Goal: Obtain resource: Download file/media

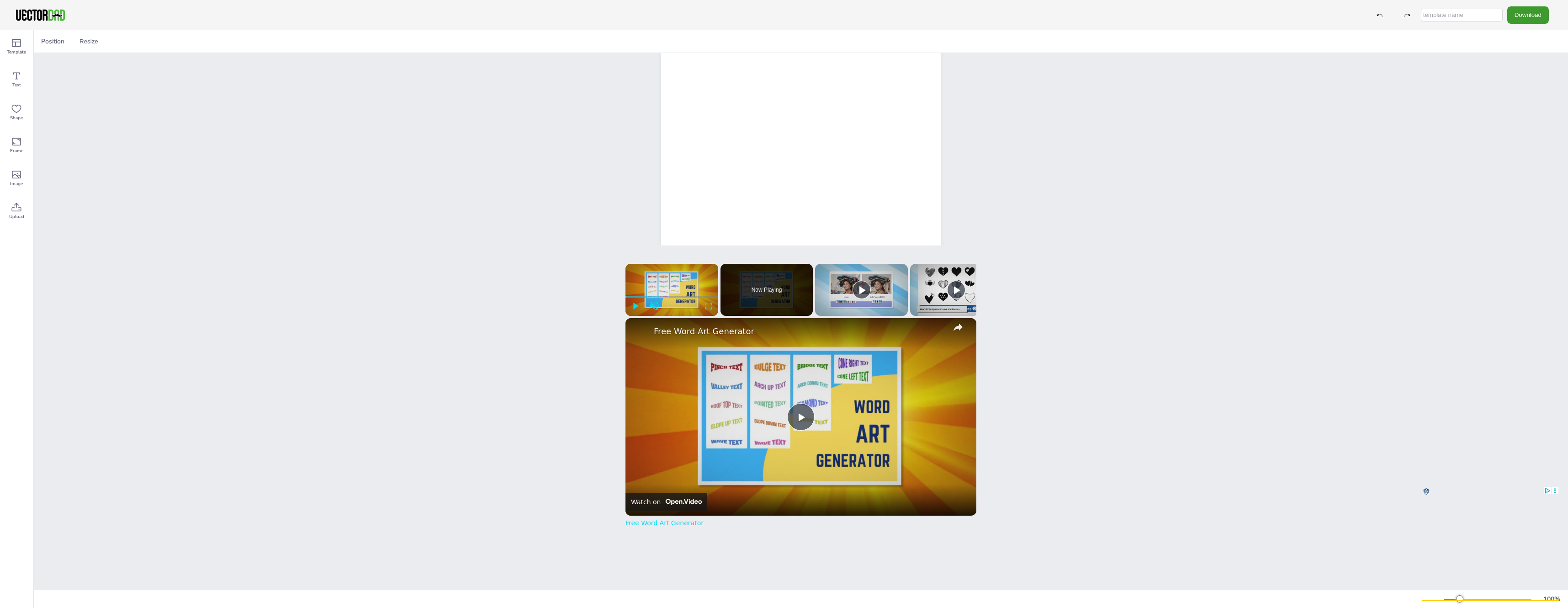
scroll to position [46, 0]
click at [15, 47] on icon at bounding box center [16, 44] width 9 height 8
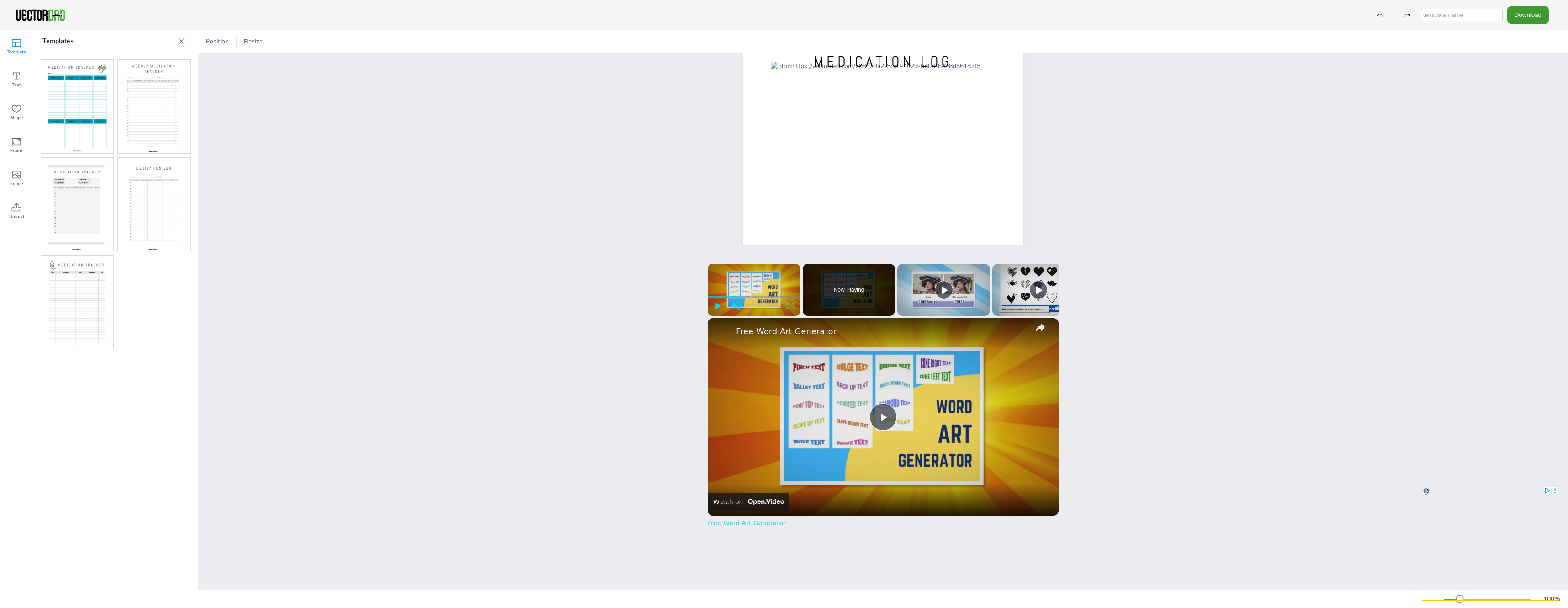
click at [151, 98] on img at bounding box center [154, 106] width 72 height 93
click at [76, 93] on img at bounding box center [77, 106] width 72 height 93
click at [137, 207] on img at bounding box center [154, 204] width 72 height 93
click at [1539, 18] on button "Download" at bounding box center [1528, 15] width 42 height 17
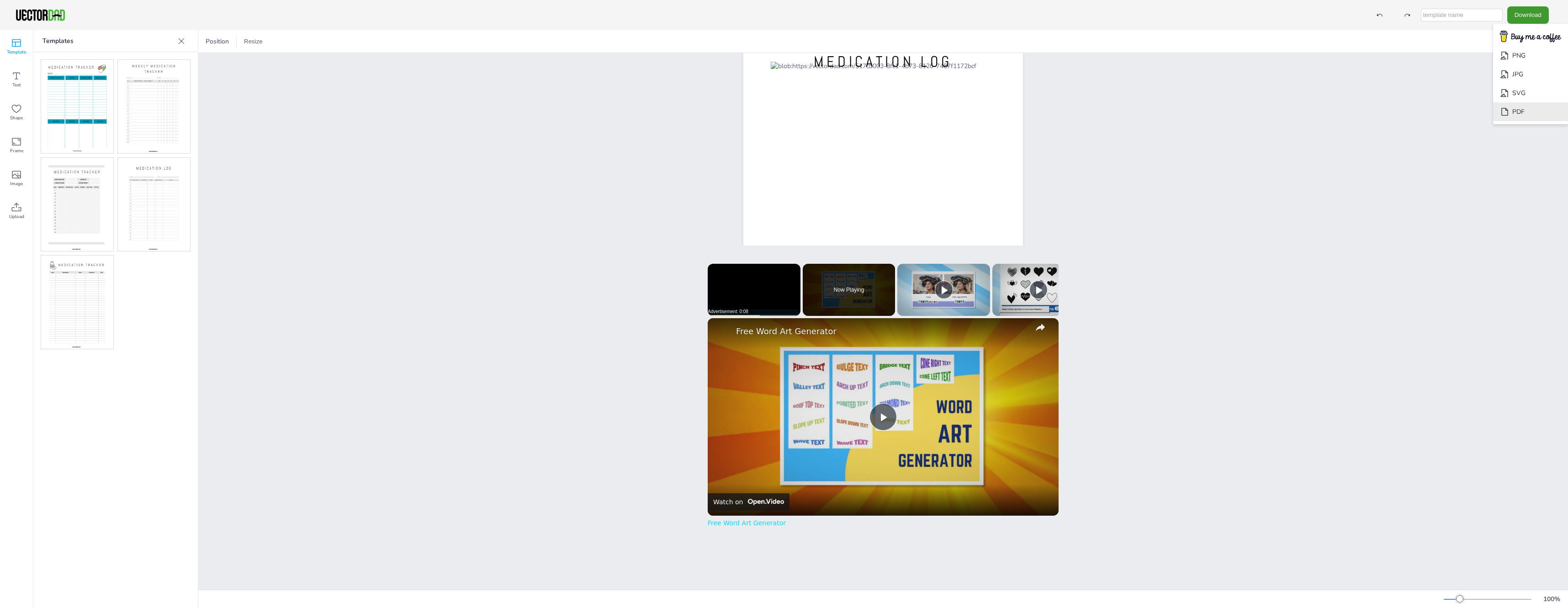
click at [1525, 114] on li "PDF" at bounding box center [1530, 112] width 75 height 18
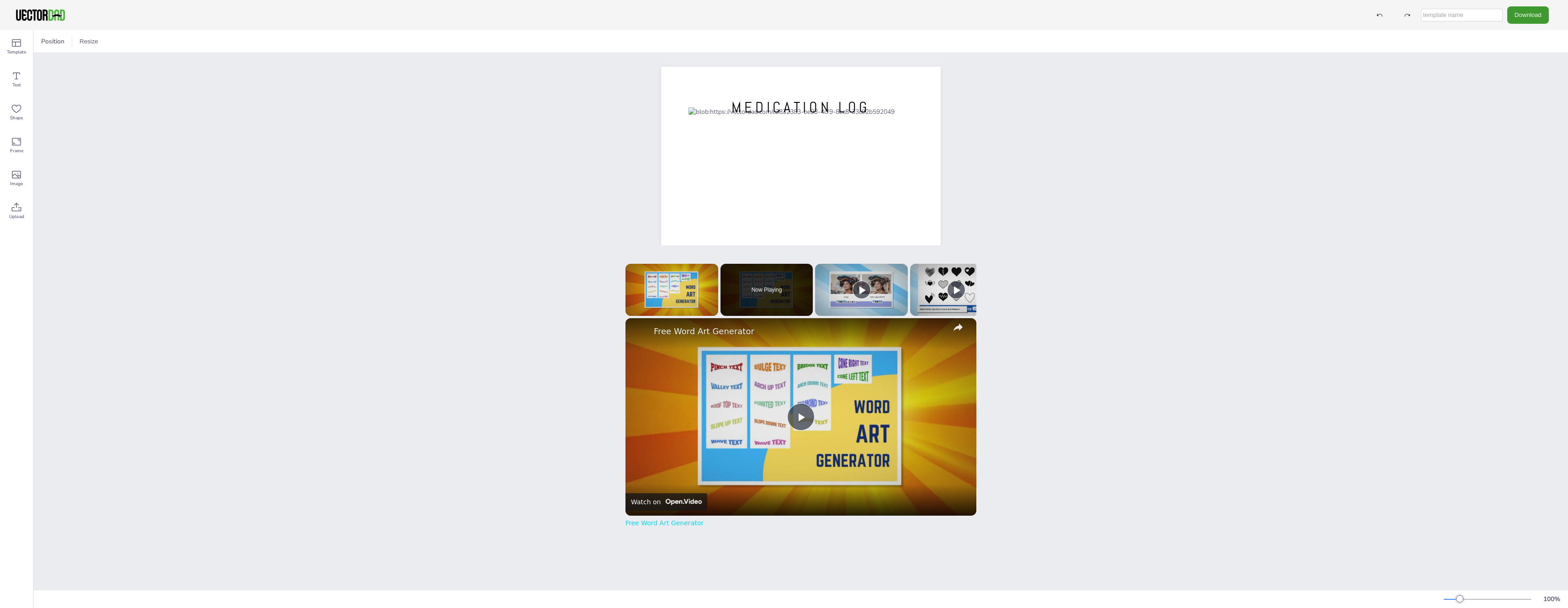
click at [1480, 16] on input "text" at bounding box center [1462, 15] width 82 height 13
type input "Med Log"
click at [1521, 13] on button "Download" at bounding box center [1528, 15] width 42 height 17
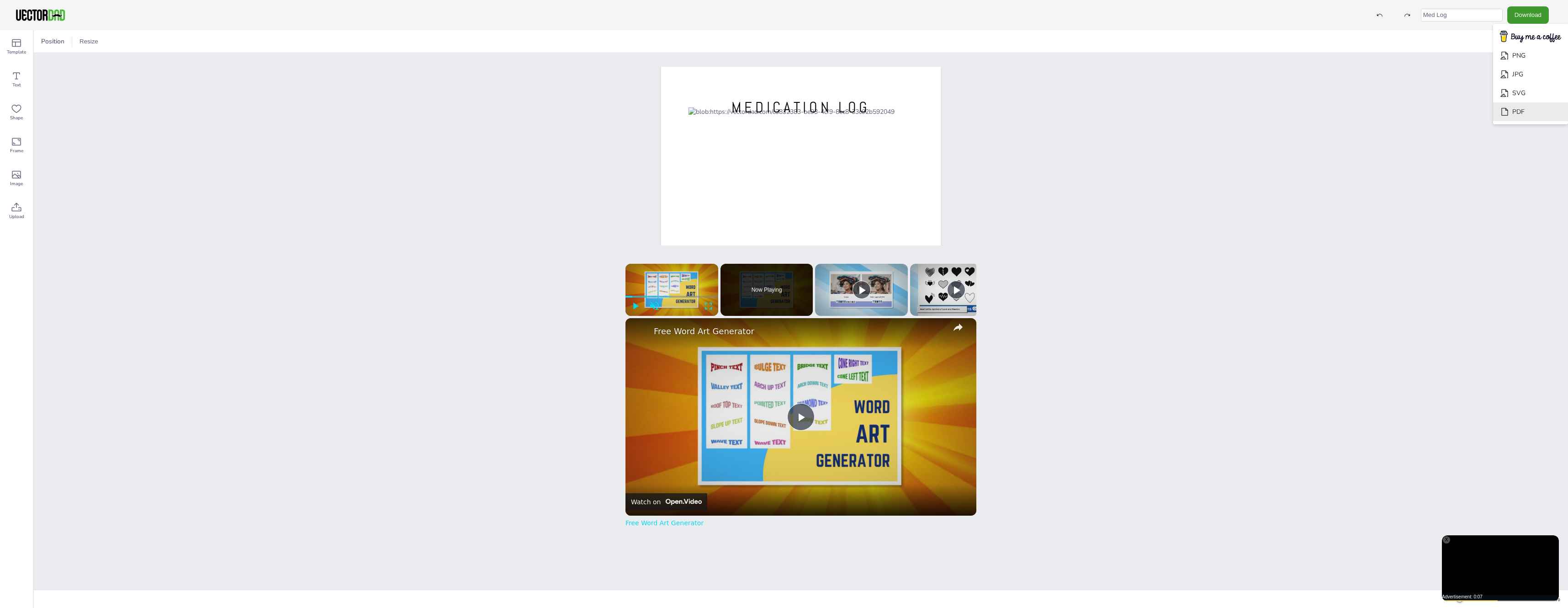
click at [1519, 111] on li "PDF" at bounding box center [1530, 112] width 75 height 18
